Goal: Task Accomplishment & Management: Manage account settings

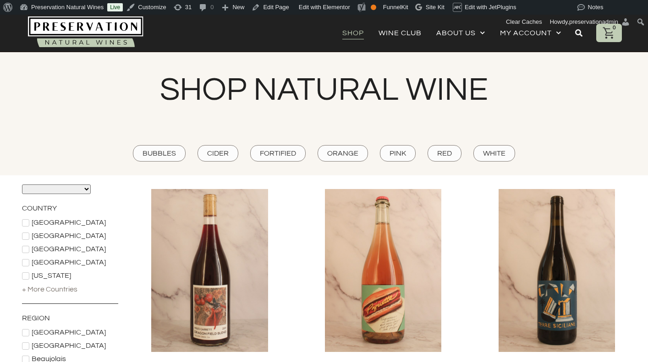
scroll to position [0, 1]
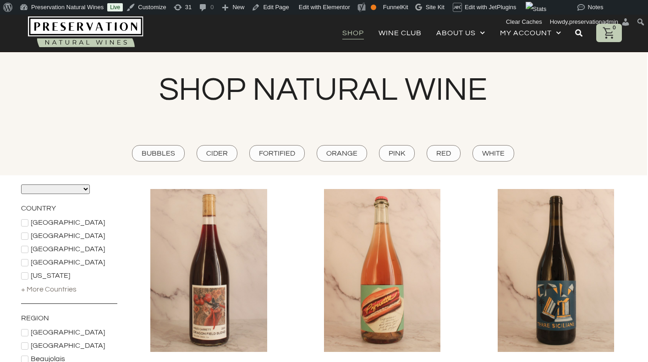
click at [356, 34] on link "Shop" at bounding box center [353, 33] width 22 height 13
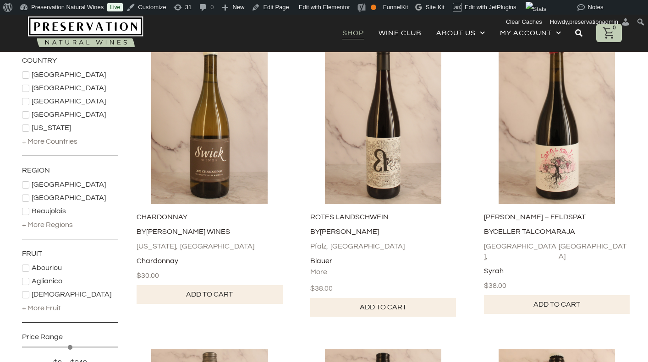
scroll to position [146, 0]
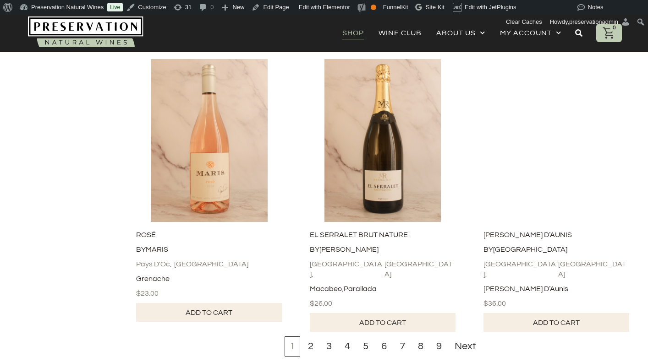
scroll to position [2872, 0]
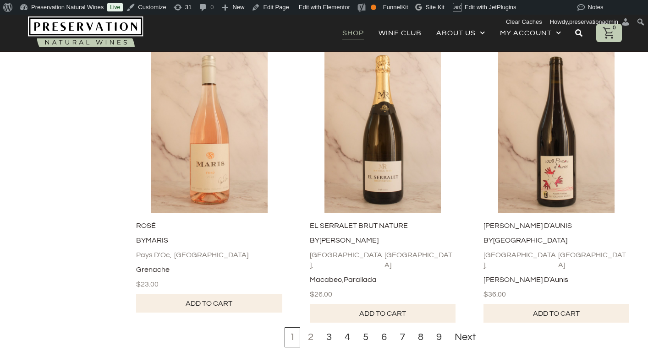
click at [315, 328] on div "2" at bounding box center [311, 338] width 16 height 20
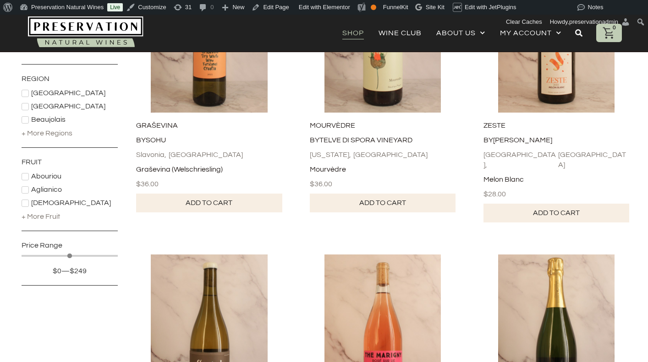
scroll to position [247, 0]
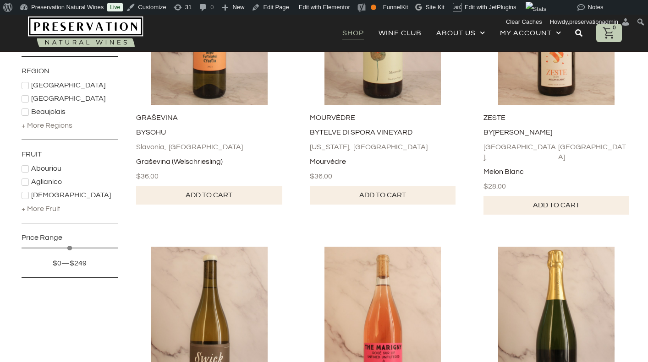
click at [50, 209] on div "+ More Fruit" at bounding box center [41, 209] width 38 height 10
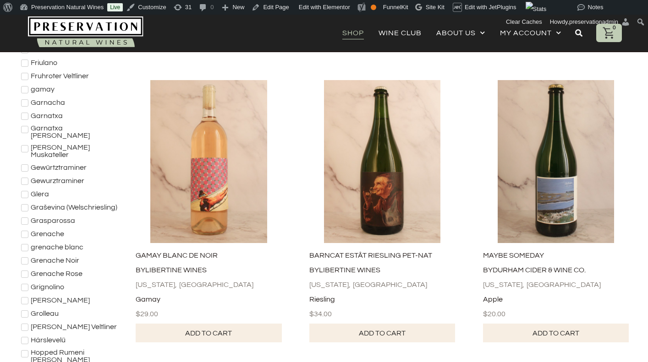
scroll to position [1006, 1]
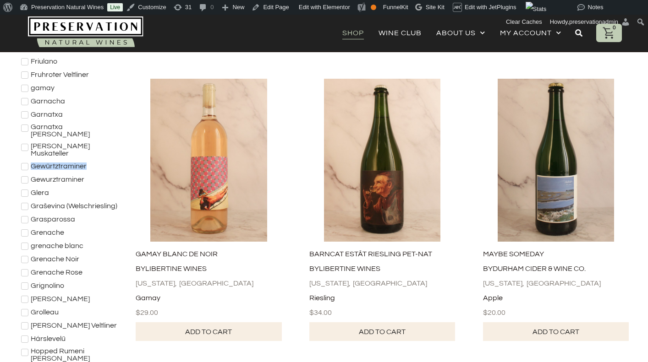
click at [48, 176] on span "Gewurztraminer" at bounding box center [58, 179] width 54 height 7
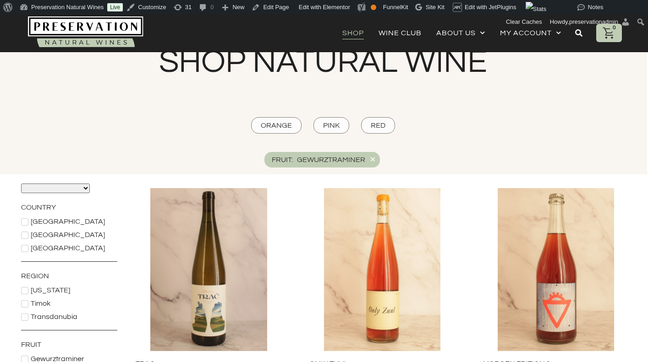
scroll to position [17, 1]
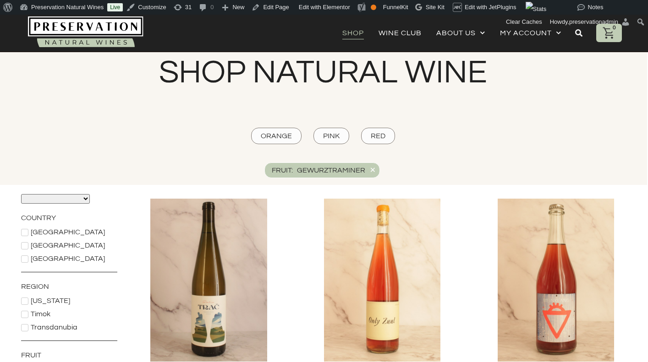
click at [372, 170] on div "×" at bounding box center [373, 169] width 6 height 11
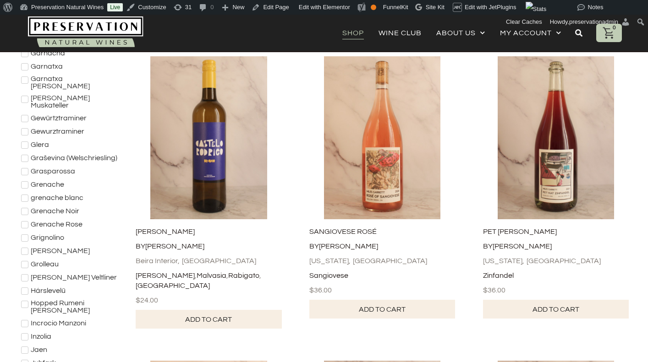
scroll to position [1053, 1]
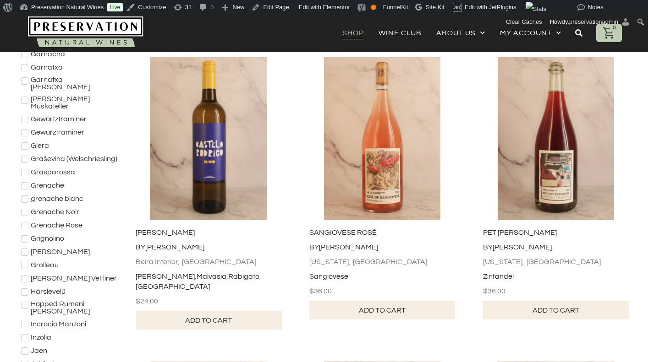
click at [24, 117] on icon at bounding box center [24, 119] width 5 height 5
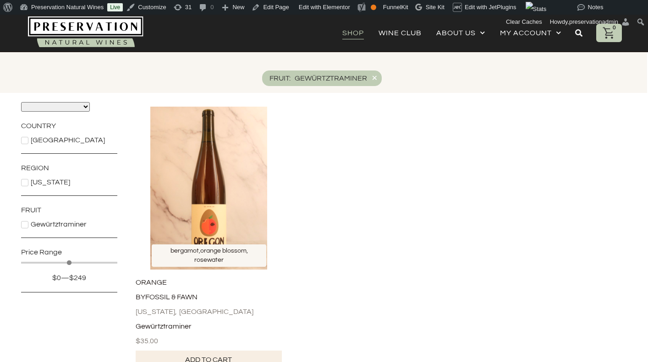
scroll to position [102, 1]
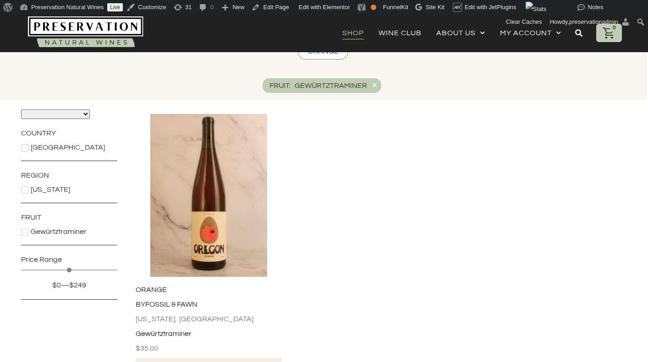
click at [378, 84] on div "Fruit : Gewürtztraminer ×" at bounding box center [322, 86] width 120 height 16
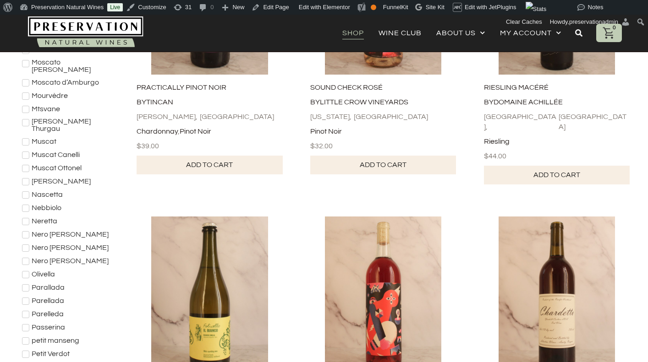
scroll to position [1804, 0]
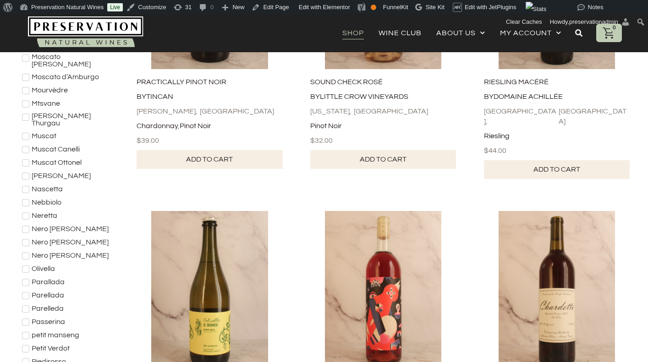
click at [27, 253] on icon at bounding box center [25, 255] width 5 height 5
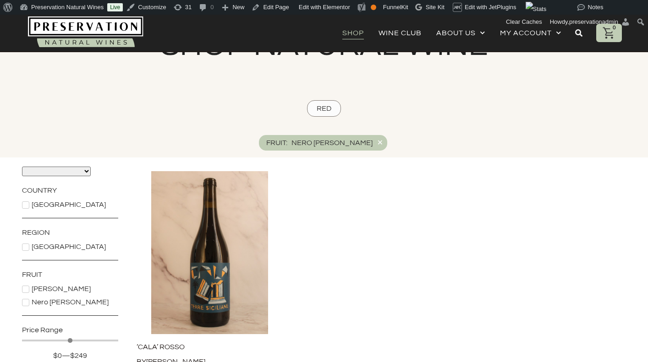
scroll to position [44, 0]
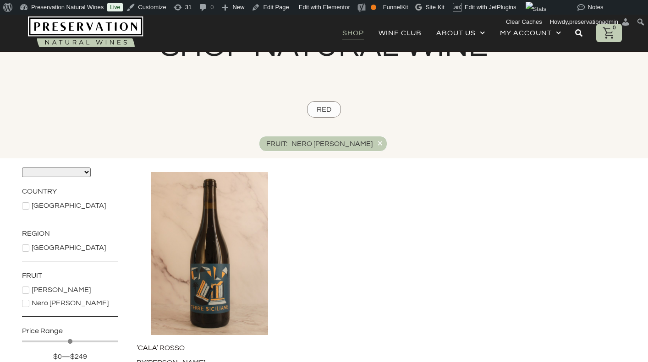
click at [377, 143] on div "×" at bounding box center [380, 143] width 6 height 11
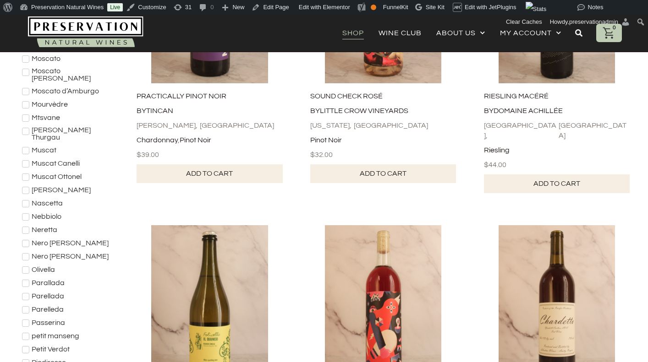
scroll to position [1791, 0]
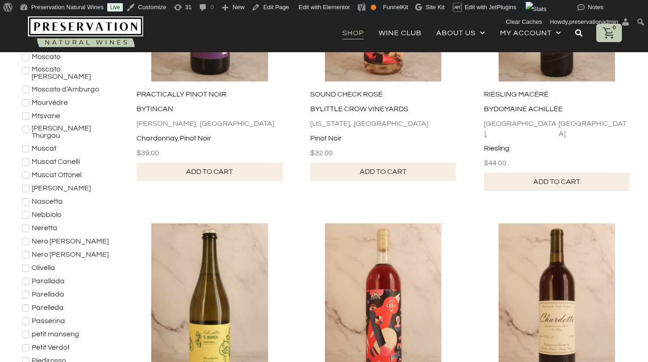
click at [26, 306] on icon at bounding box center [25, 308] width 5 height 4
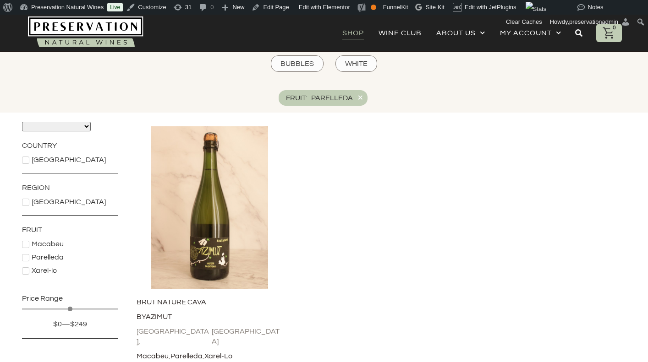
scroll to position [81, 0]
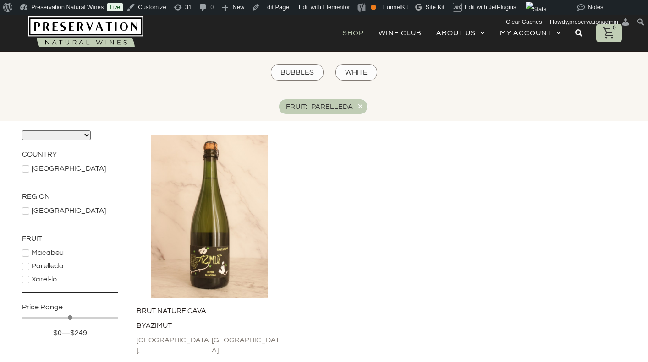
click at [361, 109] on div "×" at bounding box center [360, 106] width 6 height 11
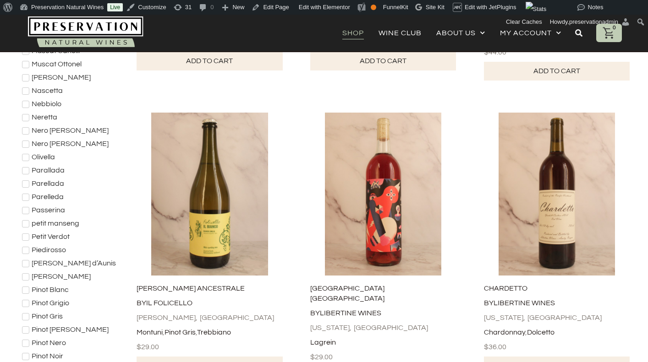
scroll to position [1898, 0]
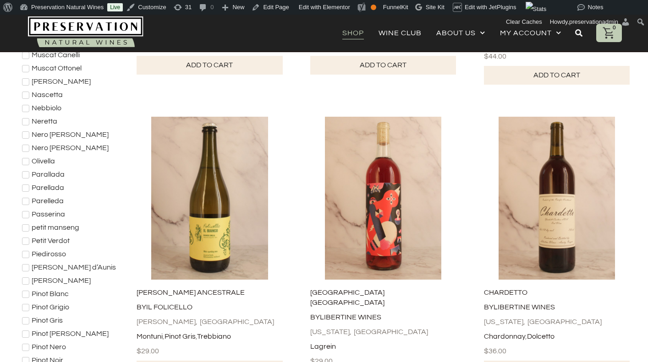
click at [26, 173] on icon at bounding box center [25, 175] width 5 height 4
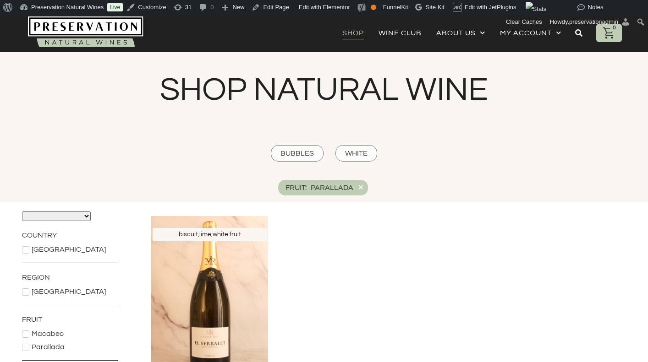
scroll to position [0, 0]
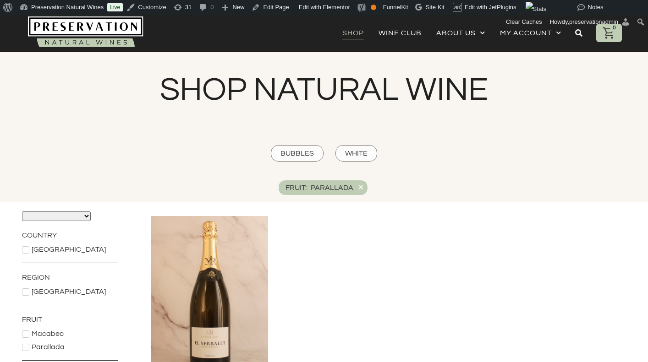
click at [362, 185] on div "×" at bounding box center [361, 187] width 6 height 11
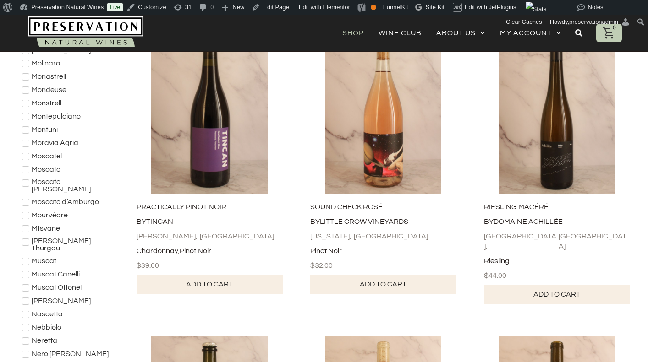
scroll to position [1687, 0]
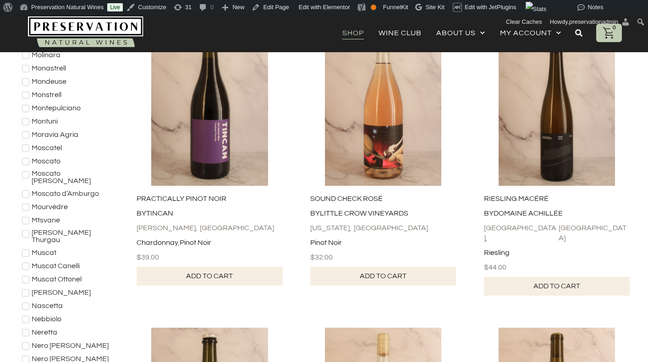
click at [24, 291] on icon at bounding box center [25, 293] width 5 height 4
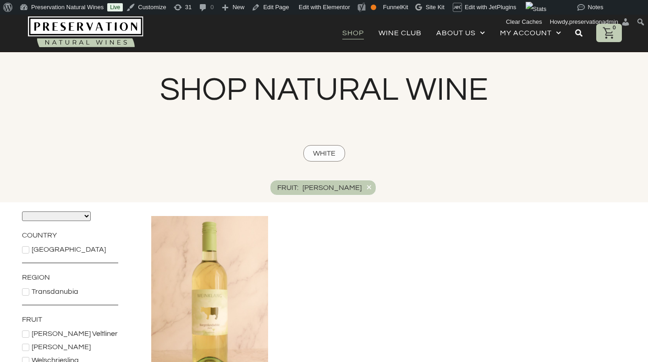
scroll to position [0, 0]
click at [366, 187] on div "×" at bounding box center [369, 187] width 6 height 11
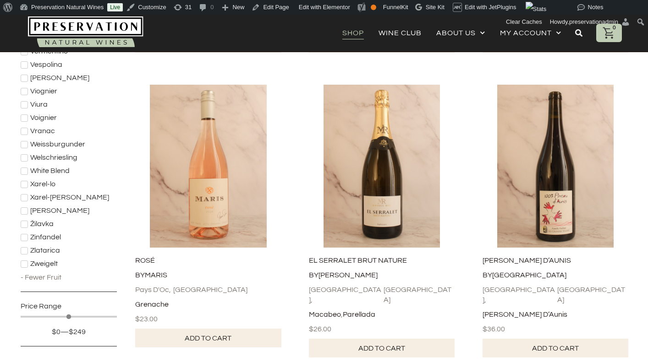
scroll to position [2839, 1]
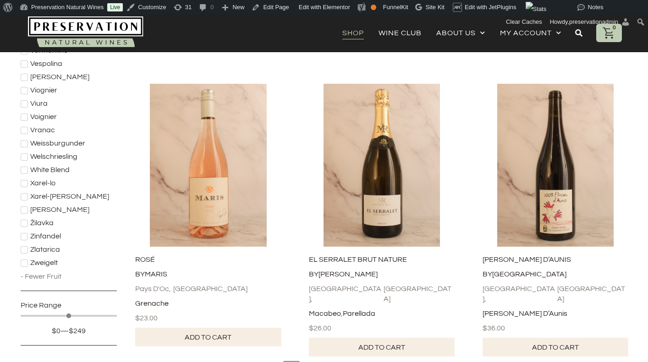
click at [51, 272] on div "- Fewer Fruit" at bounding box center [41, 277] width 41 height 10
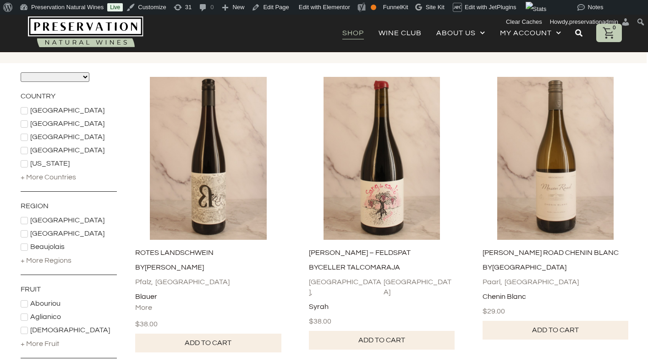
scroll to position [121, 1]
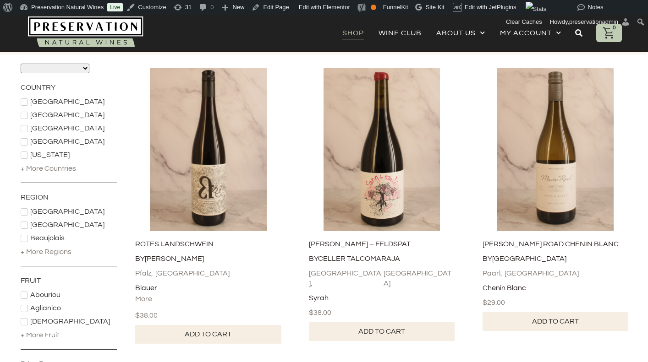
click at [47, 167] on div "+ More Countries" at bounding box center [48, 169] width 55 height 10
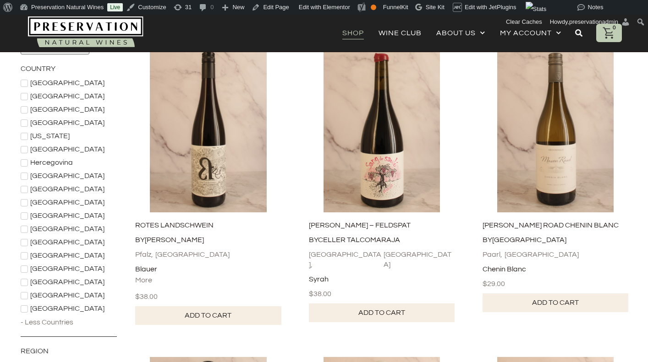
scroll to position [146, 1]
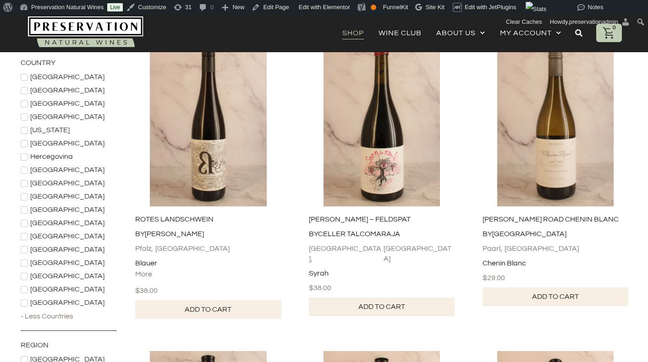
click at [56, 318] on div "- Less Countries" at bounding box center [47, 317] width 53 height 10
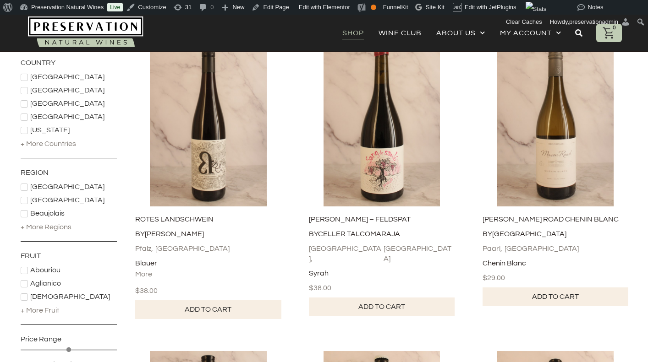
click at [55, 229] on div "+ More Regions" at bounding box center [46, 227] width 51 height 10
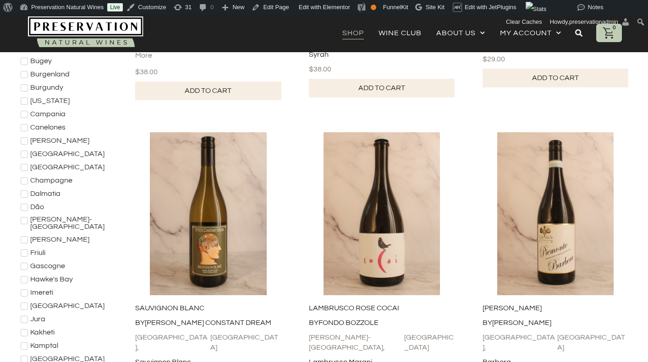
scroll to position [365, 1]
click at [23, 238] on icon at bounding box center [24, 240] width 5 height 4
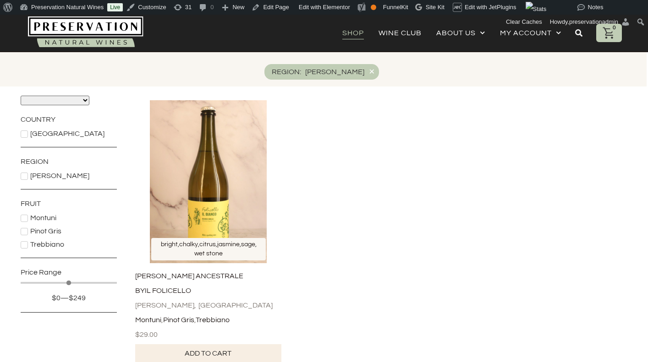
scroll to position [157, 1]
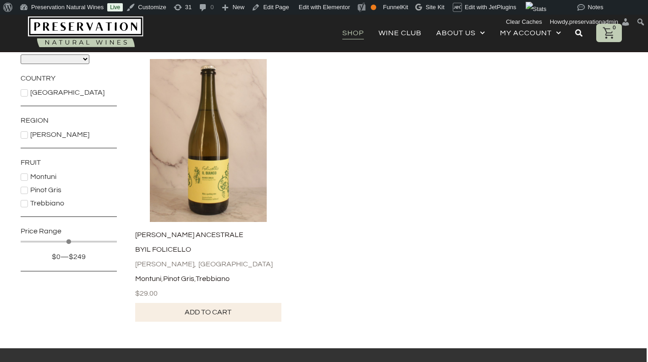
click at [25, 136] on icon at bounding box center [24, 135] width 5 height 4
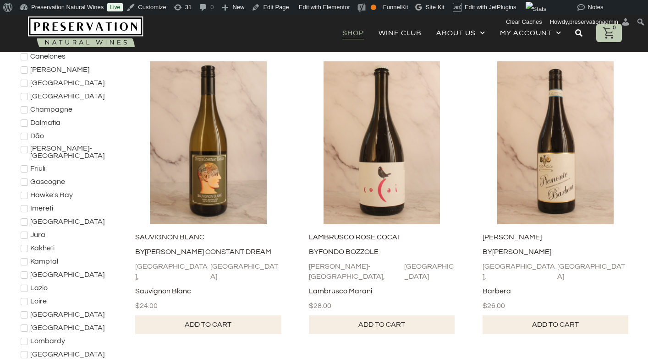
scroll to position [443, 1]
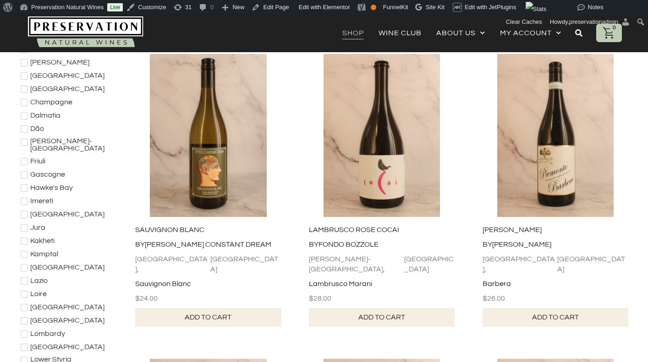
click at [26, 213] on icon at bounding box center [24, 215] width 5 height 4
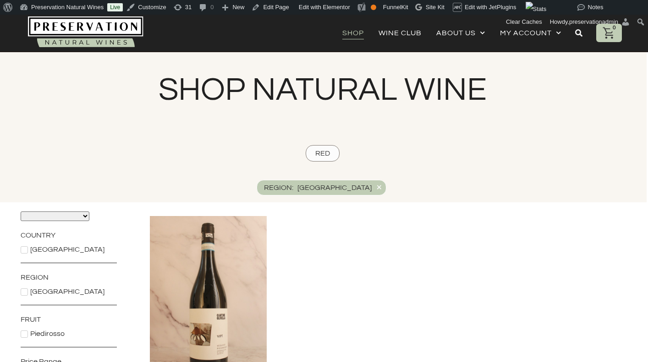
scroll to position [0, 1]
click at [376, 186] on div "×" at bounding box center [379, 187] width 6 height 11
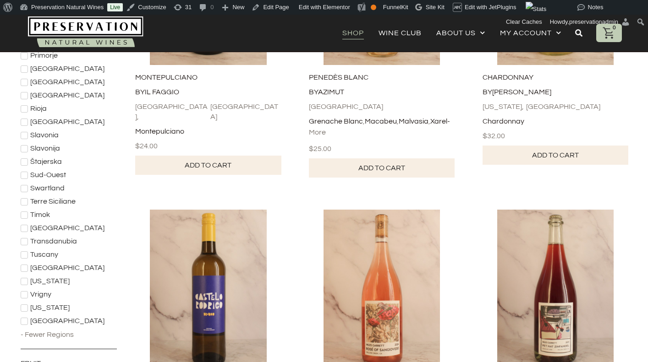
scroll to position [903, 1]
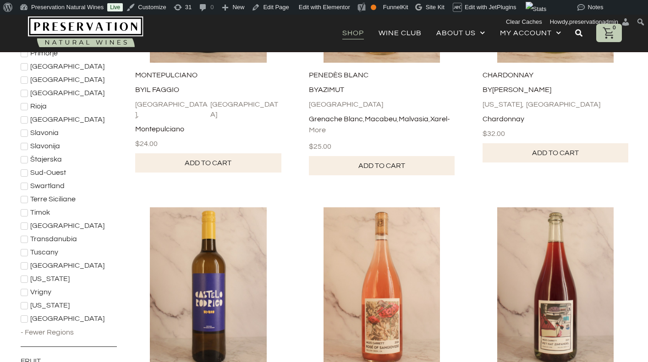
click at [38, 328] on div "- Fewer Regions" at bounding box center [47, 333] width 53 height 10
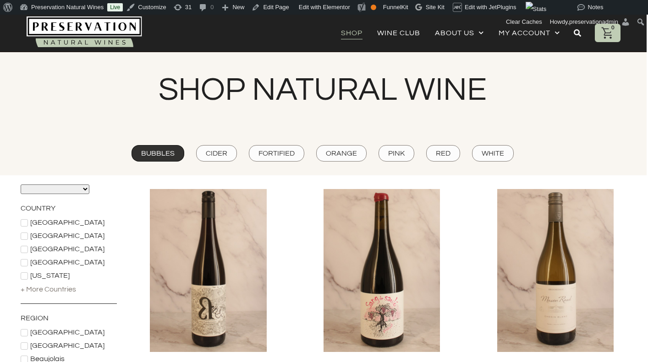
scroll to position [0, 1]
click at [170, 153] on span "Bubbles" at bounding box center [157, 153] width 33 height 10
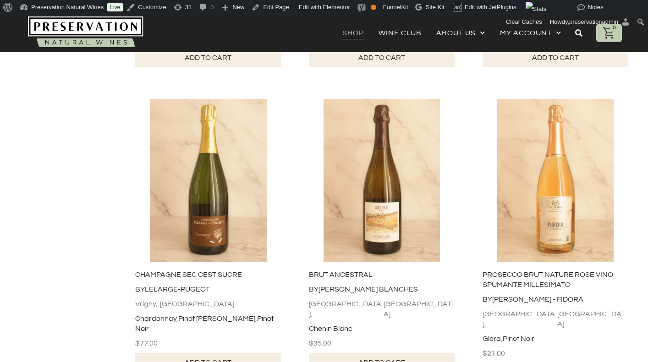
scroll to position [2849, 1]
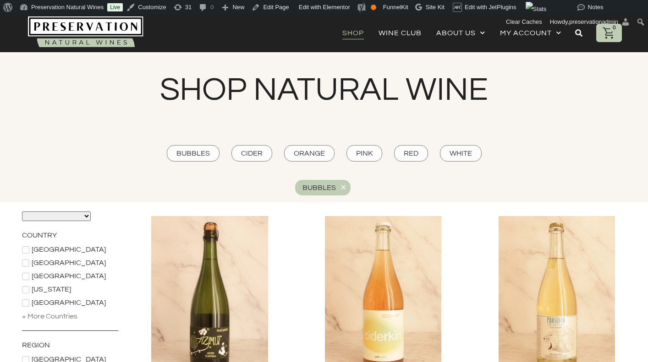
scroll to position [0, 0]
click at [343, 188] on div "×" at bounding box center [343, 187] width 6 height 11
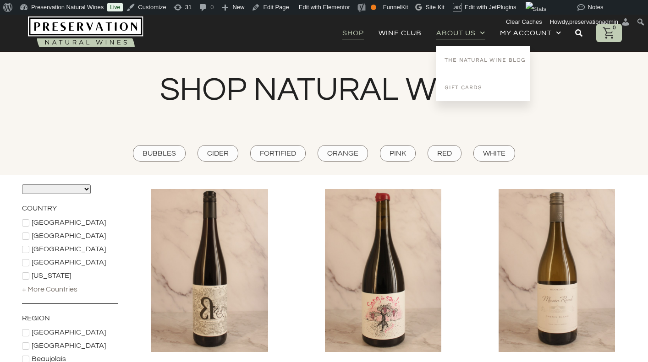
click at [459, 33] on link "About Us" at bounding box center [460, 33] width 49 height 13
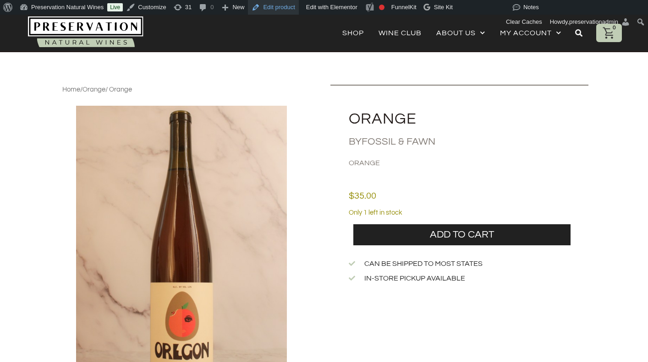
click at [283, 11] on link "Edit product" at bounding box center [273, 7] width 50 height 15
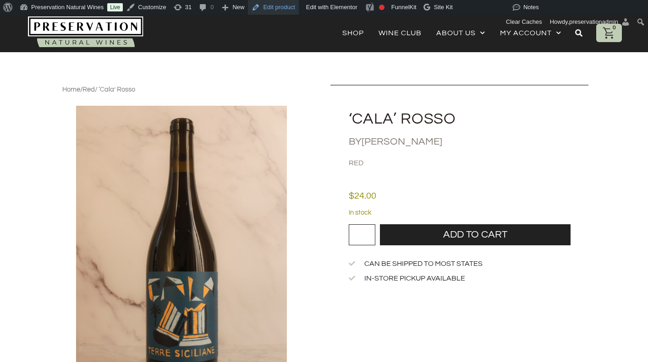
click at [286, 13] on link "Edit product" at bounding box center [273, 7] width 50 height 15
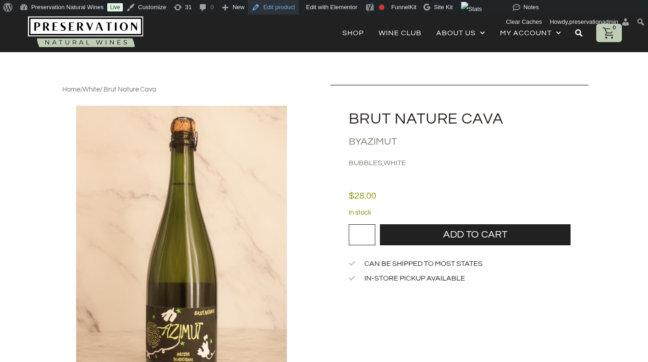
click at [286, 5] on link "Edit product" at bounding box center [273, 7] width 50 height 15
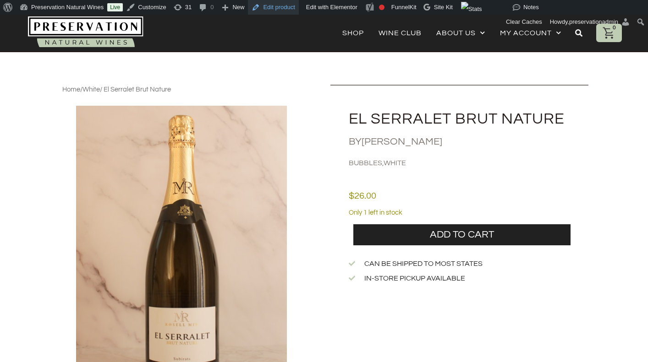
click at [286, 4] on link "Edit product" at bounding box center [273, 7] width 50 height 15
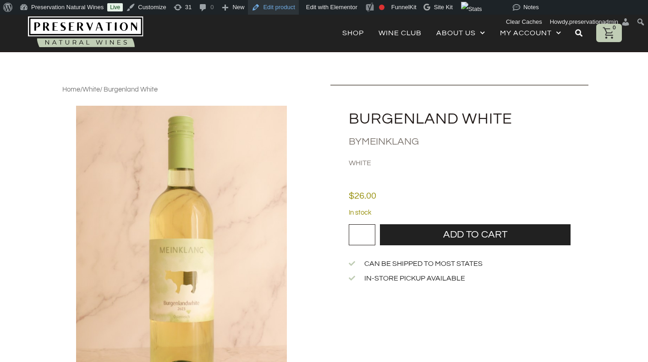
click at [295, 8] on link "Edit product" at bounding box center [273, 7] width 50 height 15
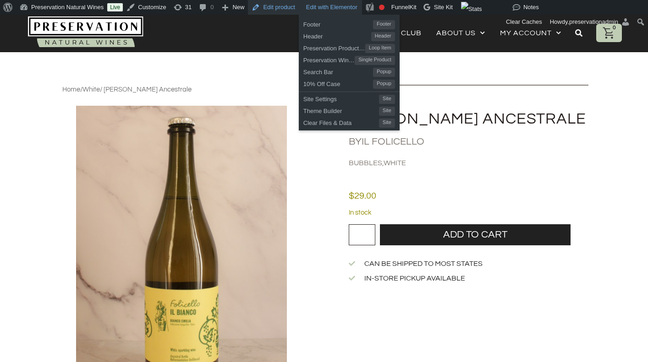
click at [292, 10] on link "Edit product" at bounding box center [273, 7] width 50 height 15
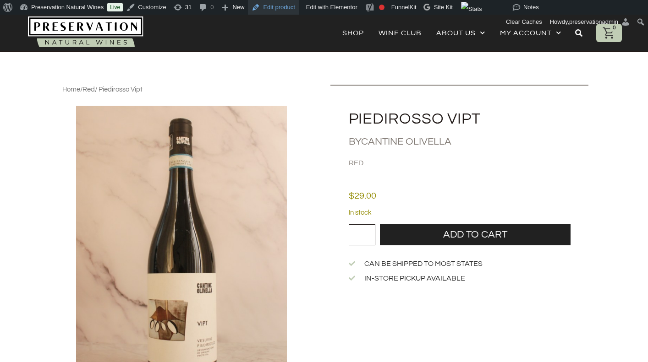
click at [271, 12] on link "Edit product" at bounding box center [273, 7] width 50 height 15
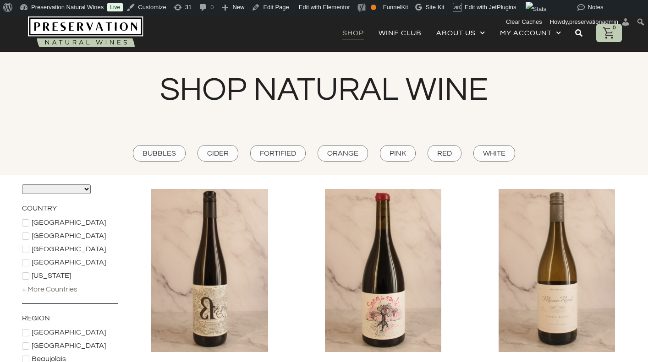
click at [94, 27] on img at bounding box center [85, 32] width 115 height 33
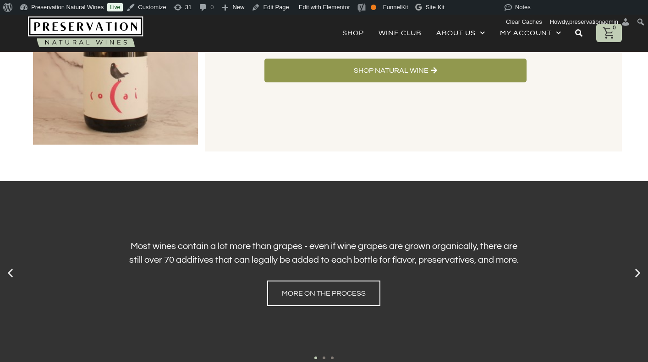
scroll to position [98, 0]
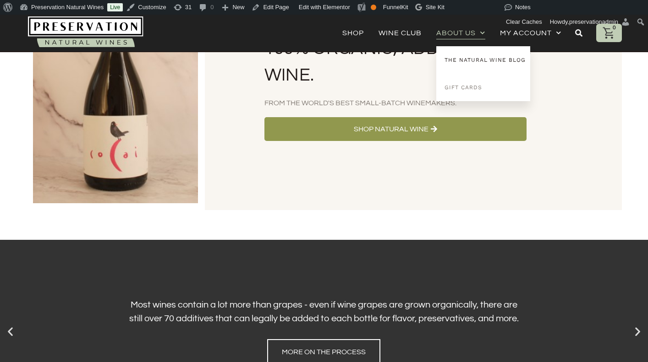
click at [464, 54] on link "The Natural Wine Blog" at bounding box center [482, 59] width 93 height 27
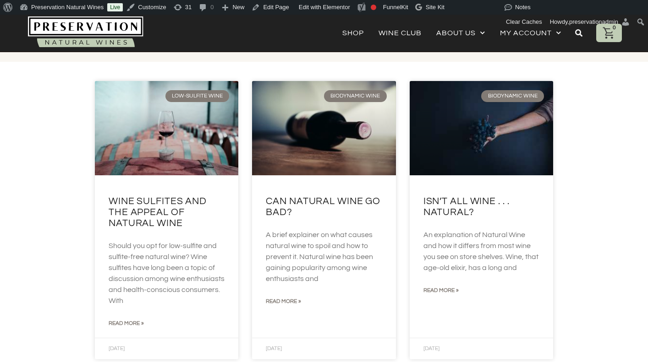
scroll to position [106, 0]
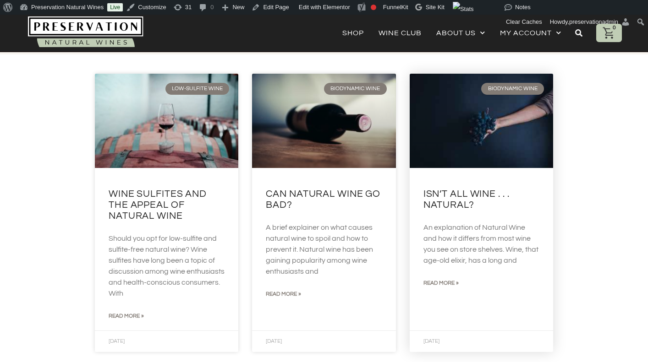
click at [449, 139] on link at bounding box center [481, 121] width 143 height 95
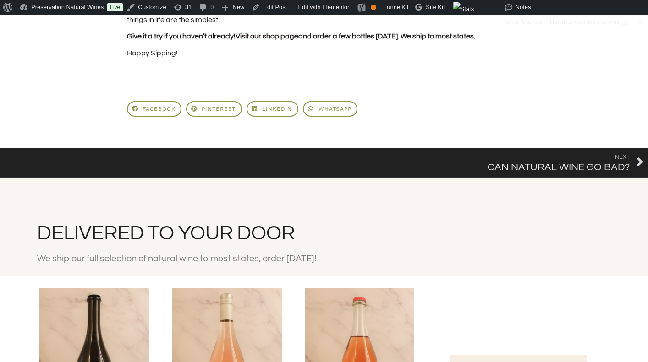
scroll to position [951, 0]
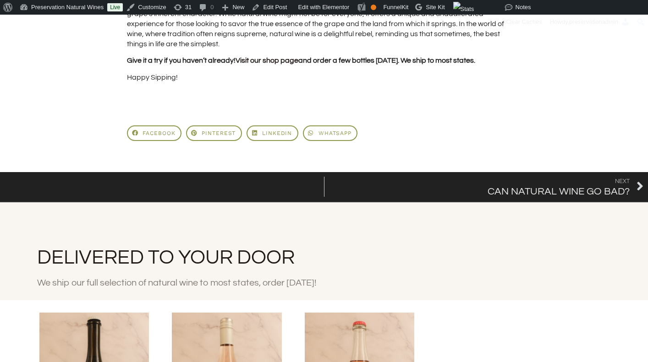
click at [531, 181] on span "Next" at bounding box center [558, 182] width 142 height 10
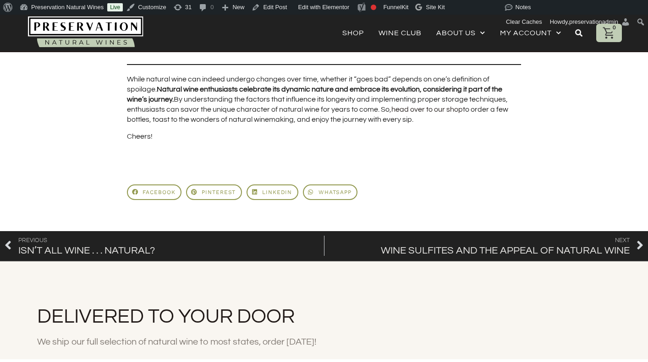
scroll to position [946, 0]
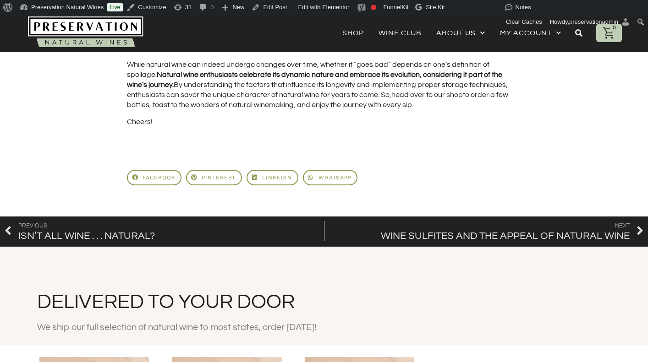
click at [468, 229] on span "Next" at bounding box center [505, 226] width 249 height 10
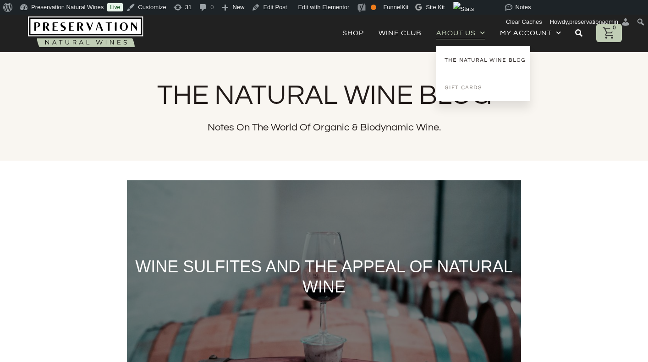
click at [447, 59] on link "The Natural Wine Blog" at bounding box center [482, 59] width 93 height 27
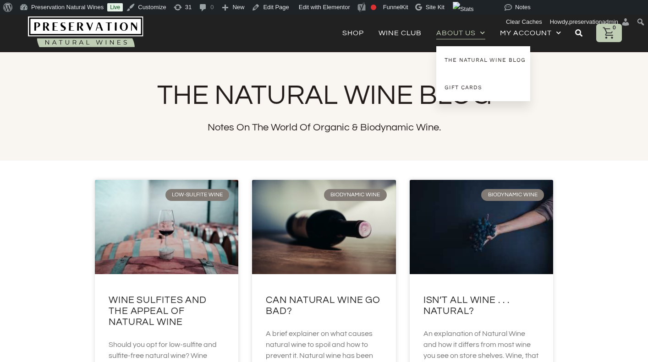
click at [458, 87] on link "Gift Cards" at bounding box center [482, 87] width 93 height 27
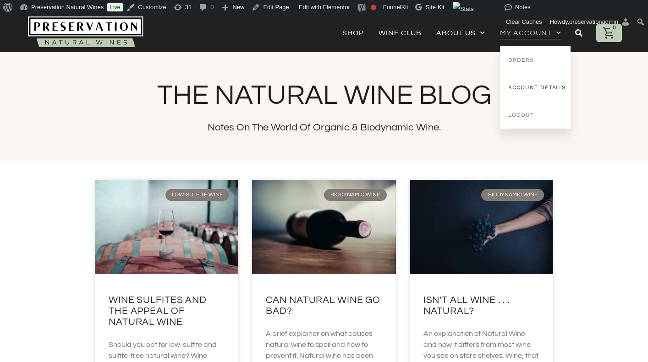
click at [531, 89] on link "Account details" at bounding box center [535, 87] width 71 height 27
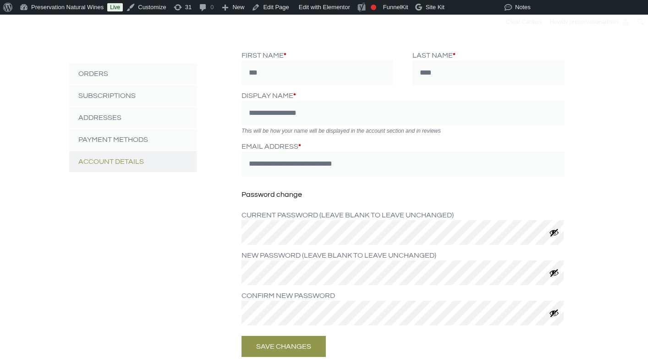
scroll to position [164, 0]
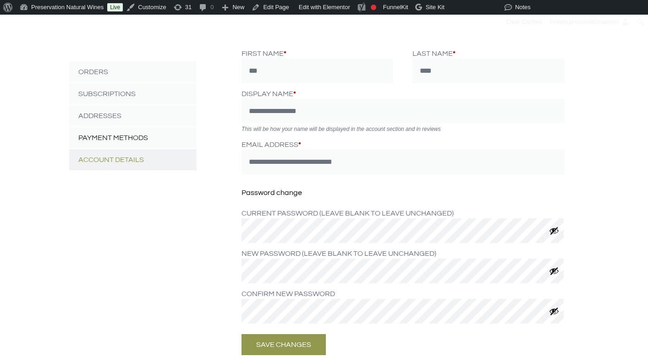
click at [135, 137] on link "Payment methods" at bounding box center [132, 137] width 127 height 21
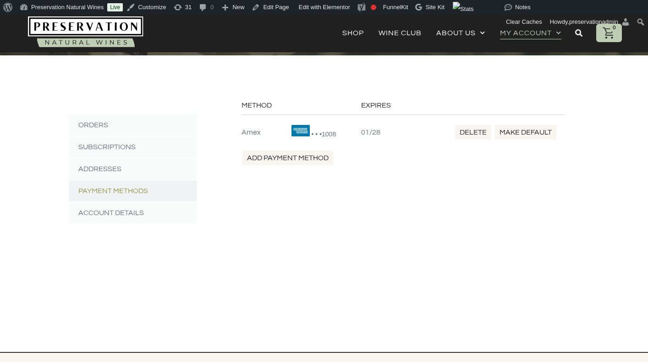
scroll to position [120, 0]
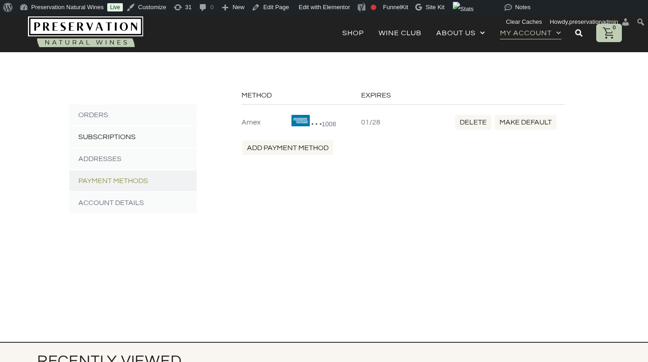
click at [107, 140] on link "Subscriptions" at bounding box center [132, 136] width 127 height 21
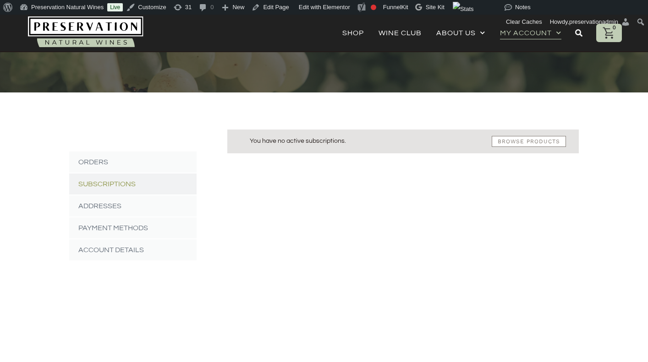
scroll to position [84, 0]
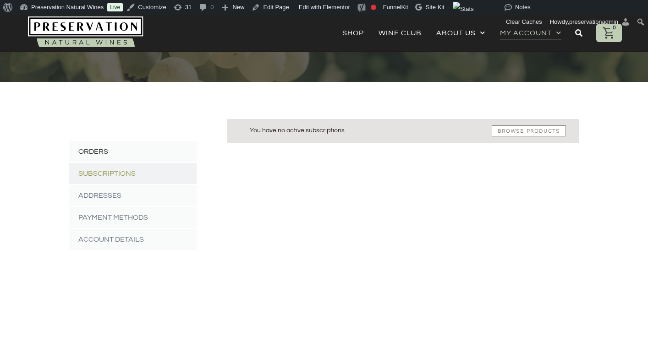
click at [109, 152] on link "Orders" at bounding box center [132, 151] width 127 height 21
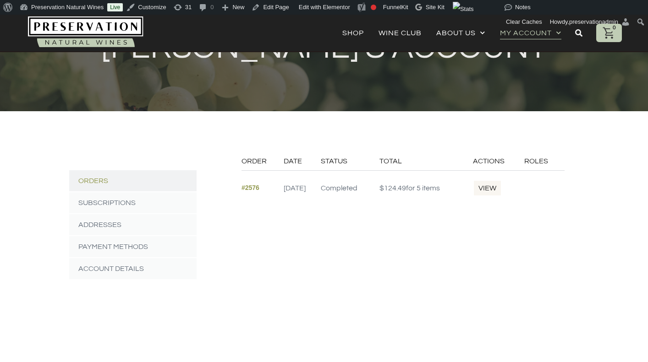
scroll to position [78, 0]
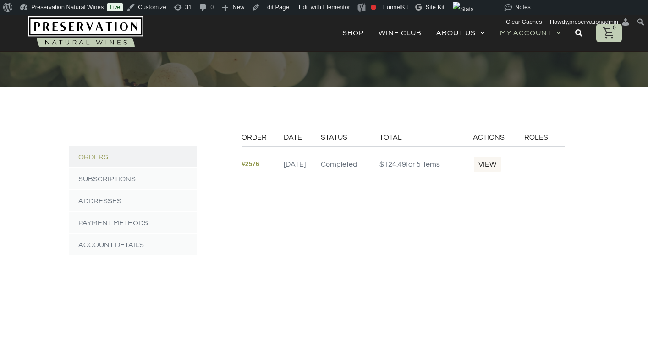
click at [502, 165] on link "View" at bounding box center [487, 164] width 29 height 16
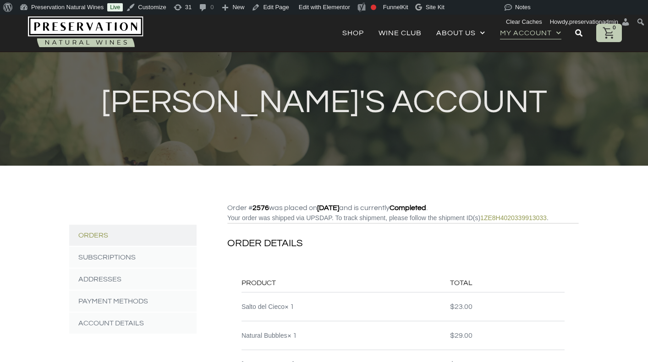
click at [610, 35] on icon at bounding box center [608, 32] width 11 height 11
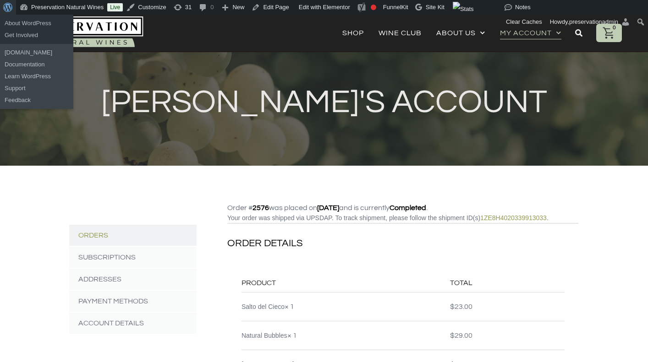
click at [5, 11] on span "Toolbar" at bounding box center [6, 6] width 7 height 13
